Goal: Transaction & Acquisition: Purchase product/service

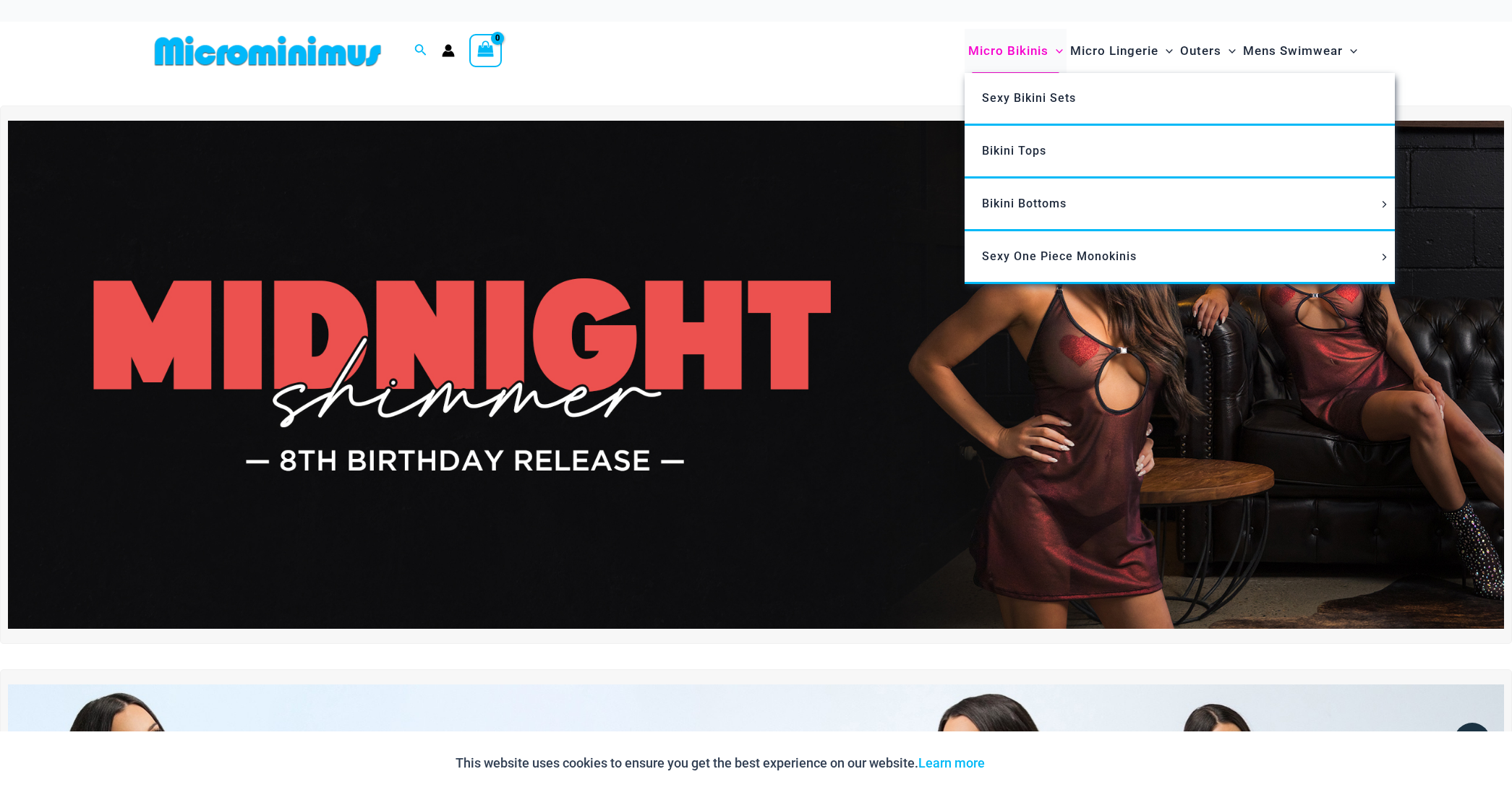
click at [995, 54] on span "Micro Bikinis" at bounding box center [1008, 50] width 80 height 37
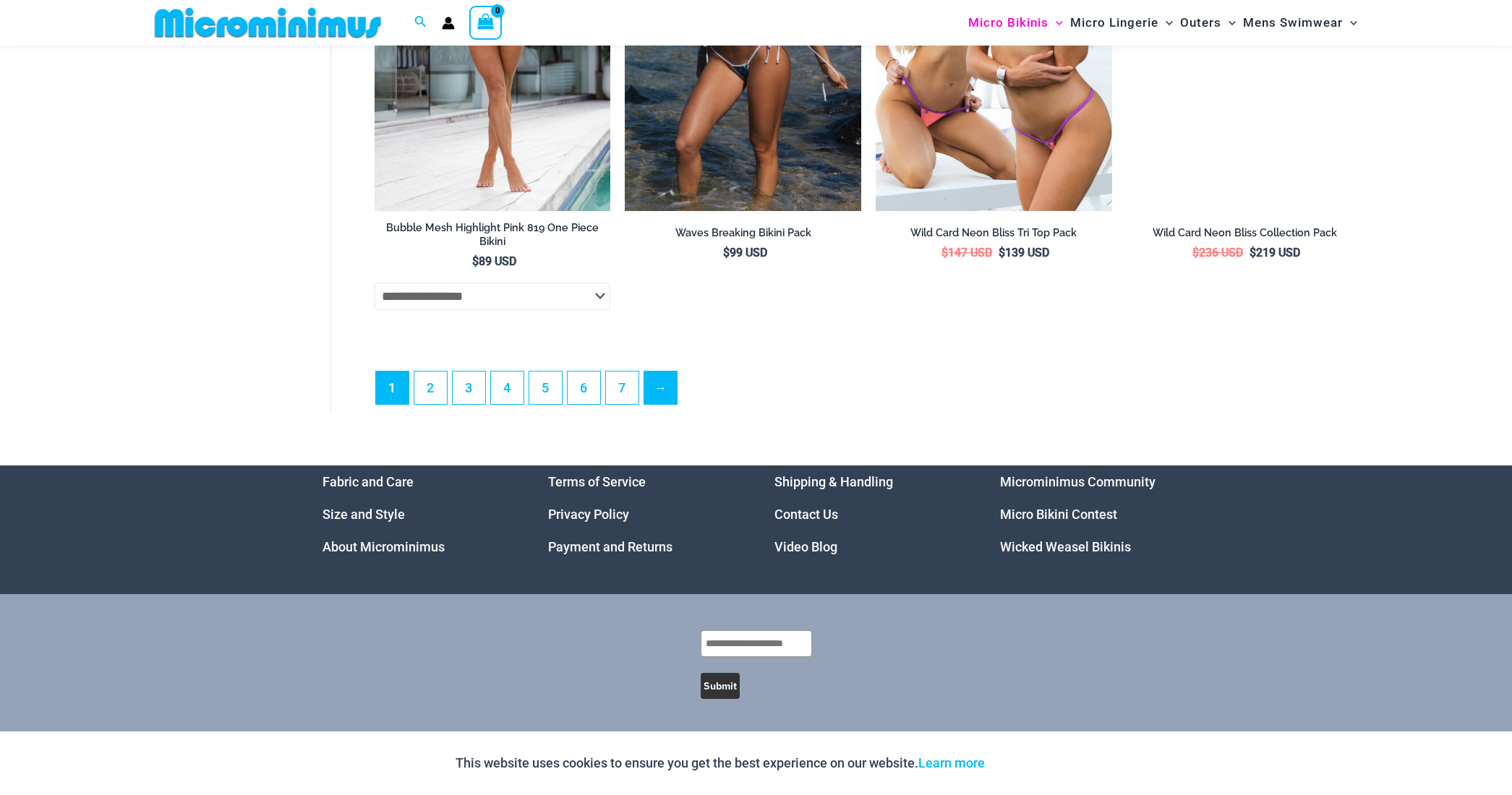
scroll to position [4113, 0]
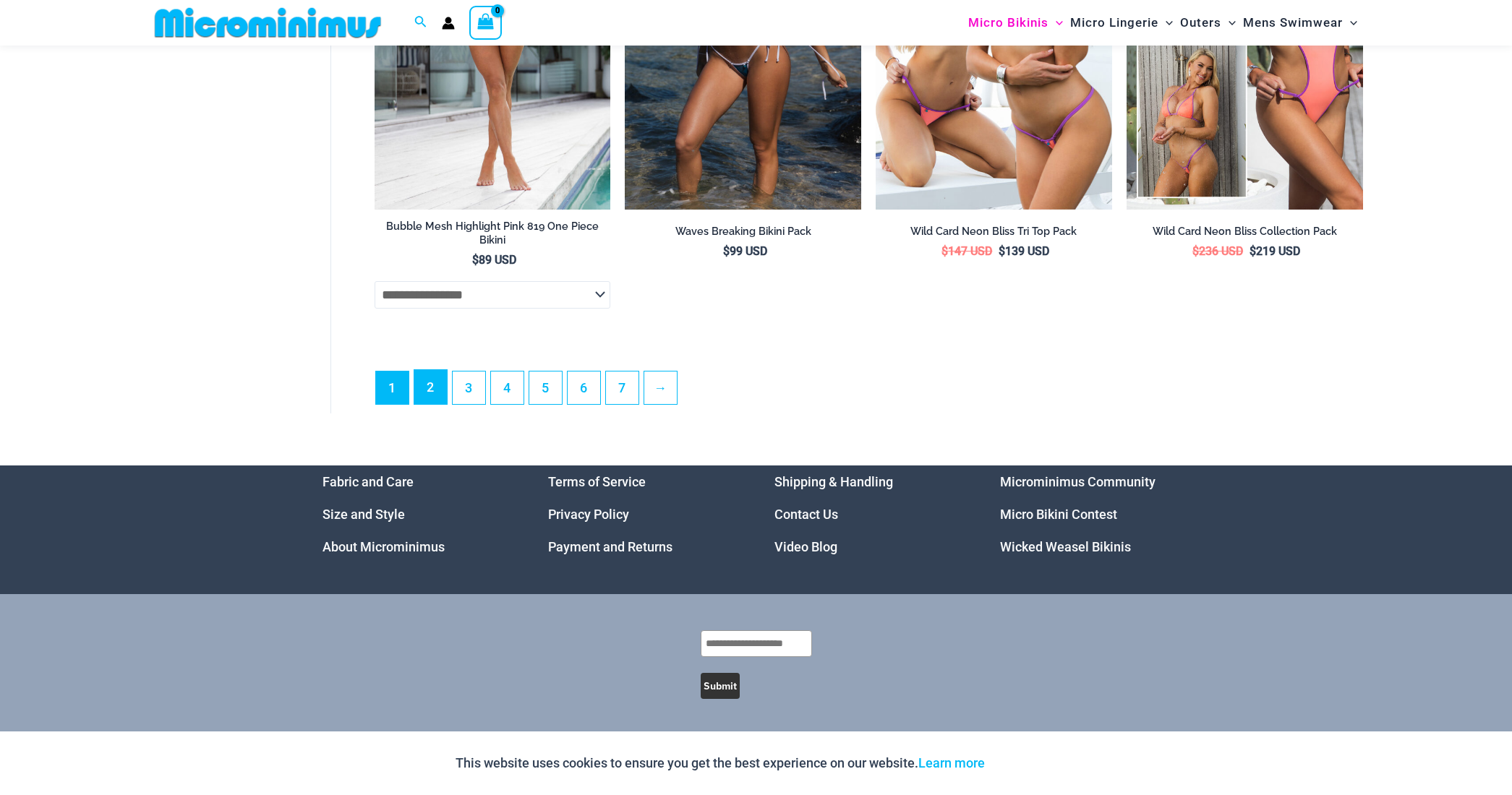
click at [435, 399] on link "2" at bounding box center [430, 387] width 32 height 34
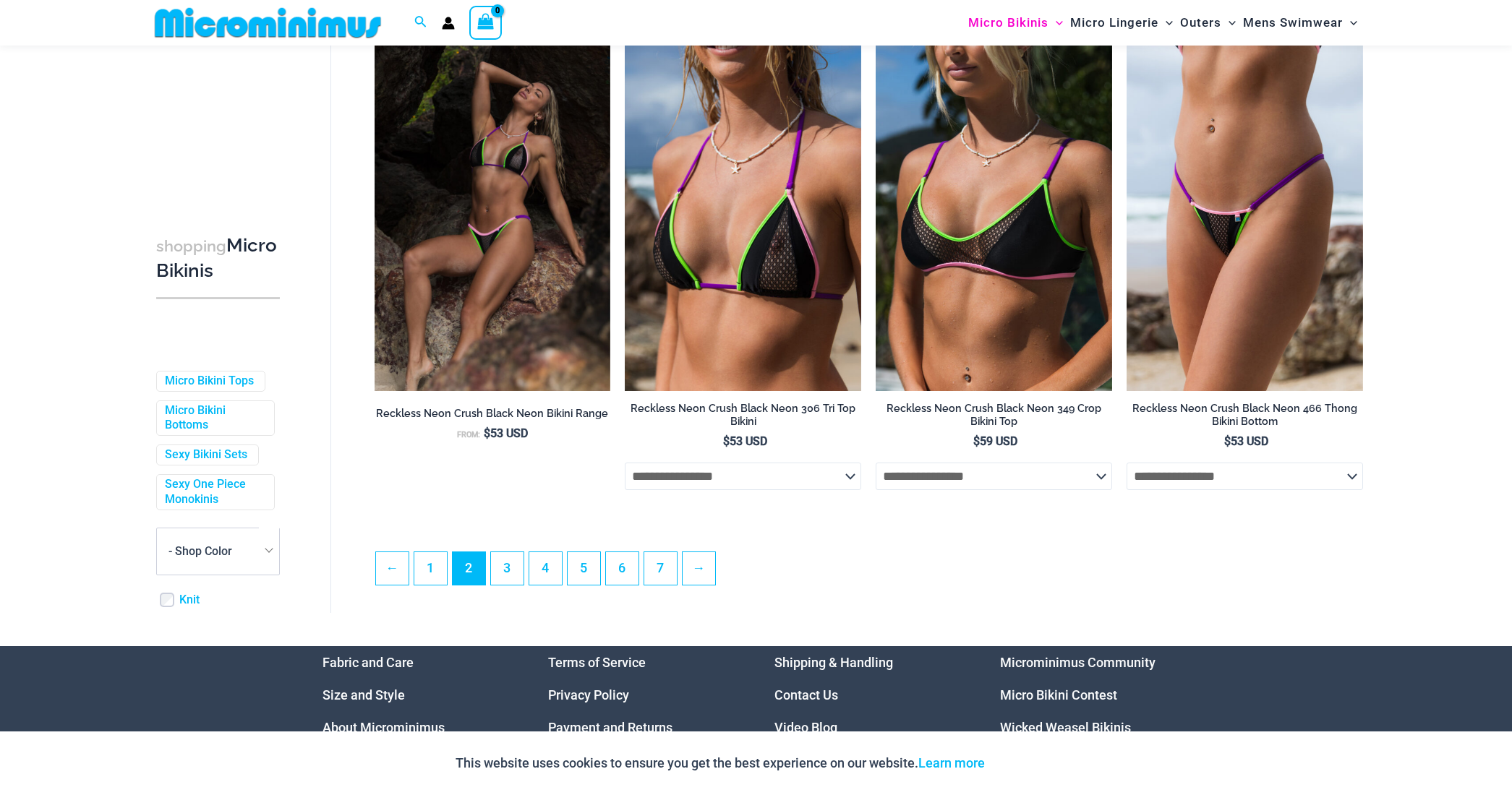
scroll to position [3790, 0]
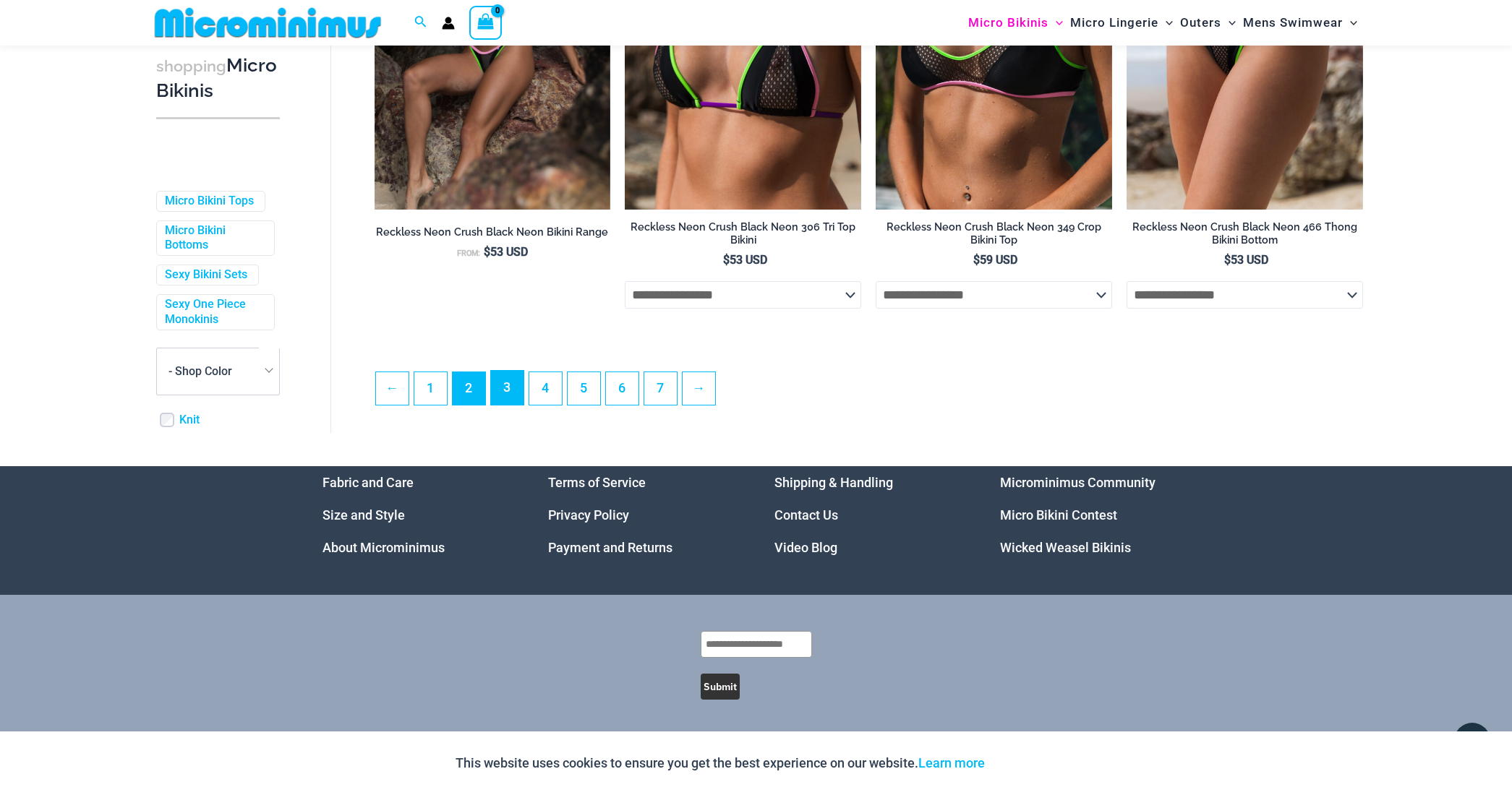
click at [519, 395] on link "3" at bounding box center [506, 387] width 32 height 34
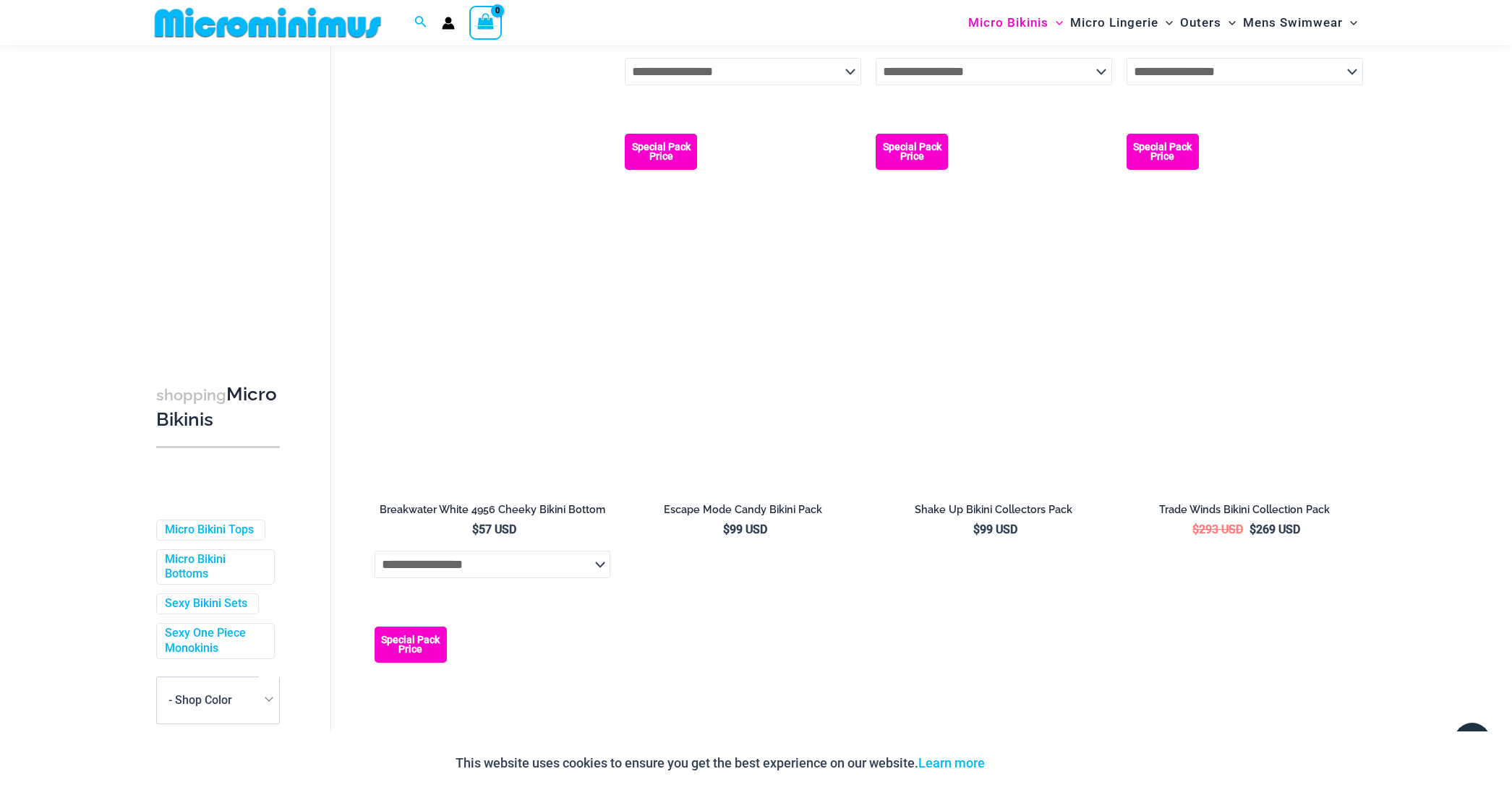
scroll to position [1021, 0]
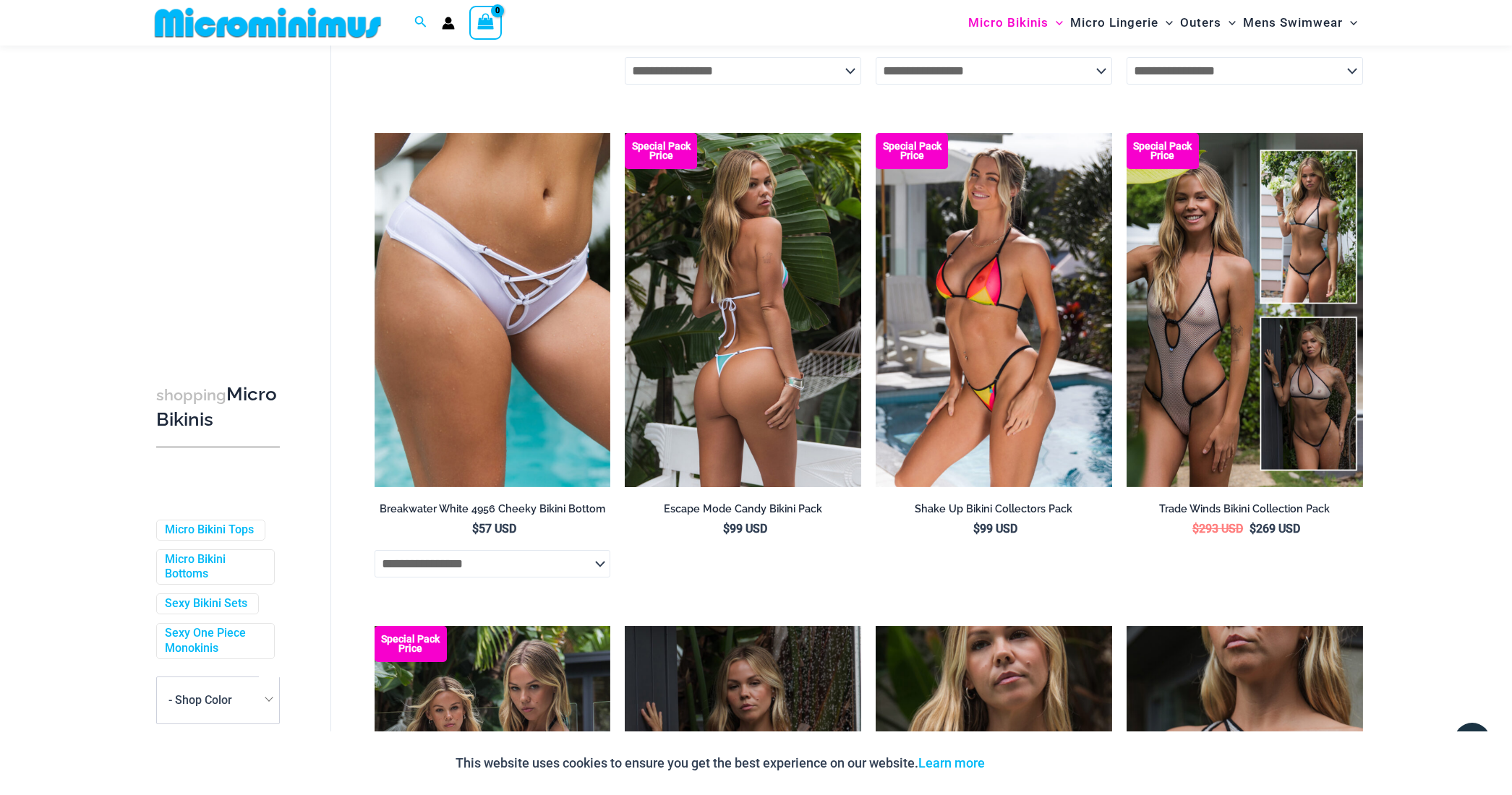
click at [744, 416] on img at bounding box center [743, 309] width 236 height 354
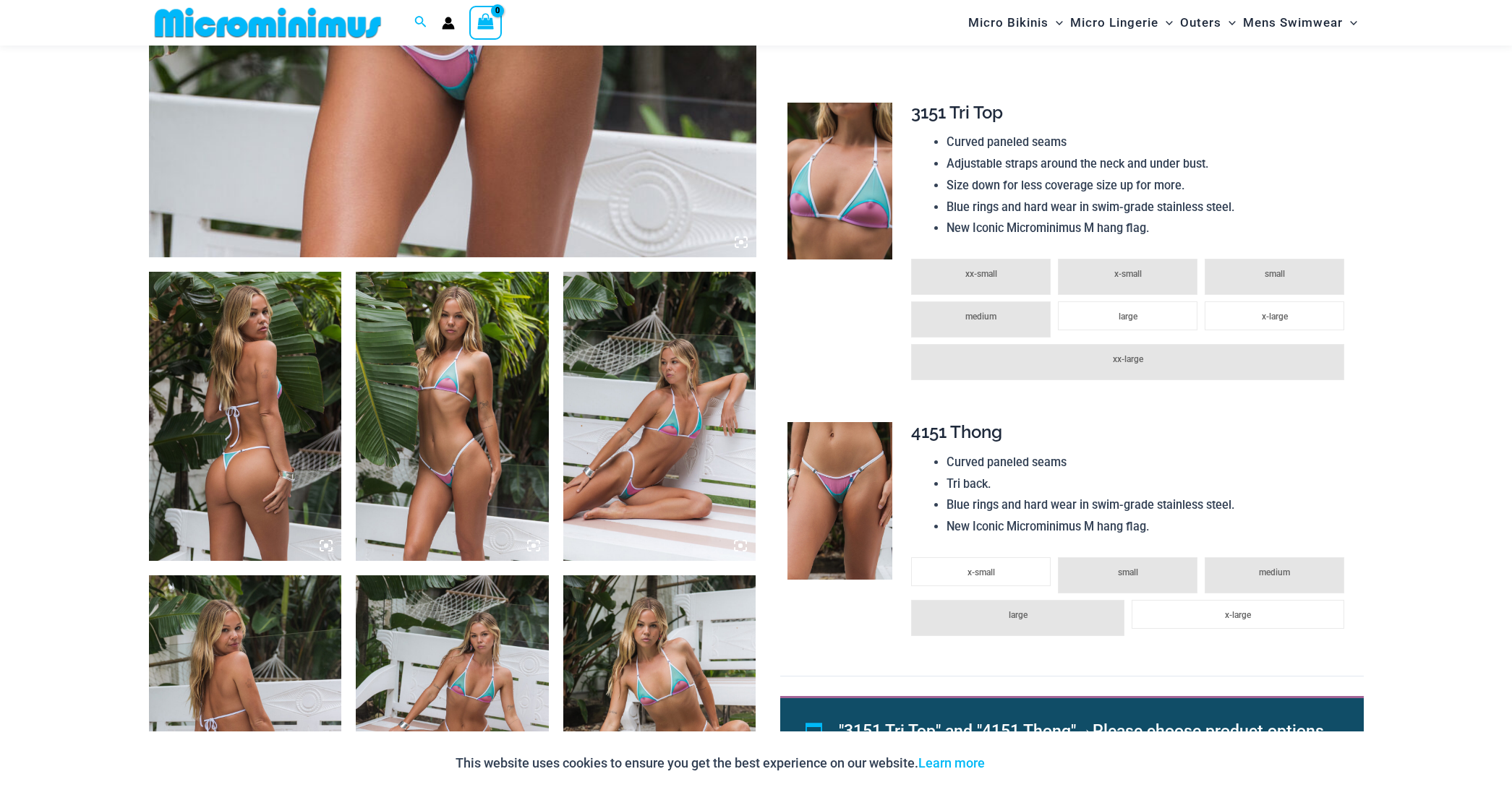
scroll to position [787, 0]
